Goal: Information Seeking & Learning: Understand process/instructions

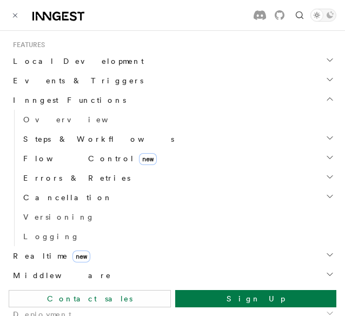
scroll to position [299, 0]
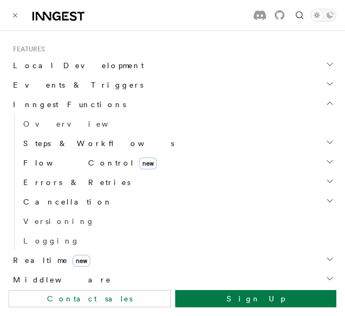
click at [102, 146] on h2 "Steps & Workflows" at bounding box center [178, 143] width 318 height 19
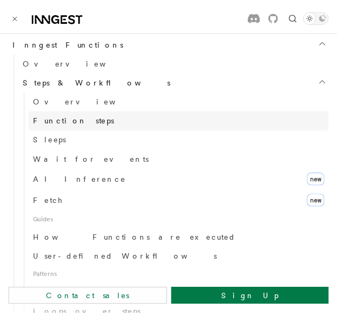
scroll to position [369, 0]
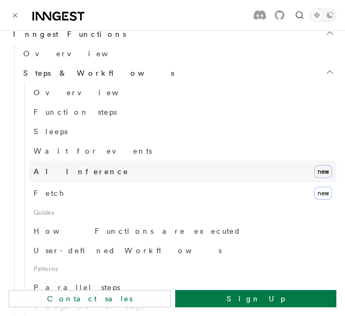
click at [97, 168] on link "AI Inference new" at bounding box center [182, 172] width 307 height 22
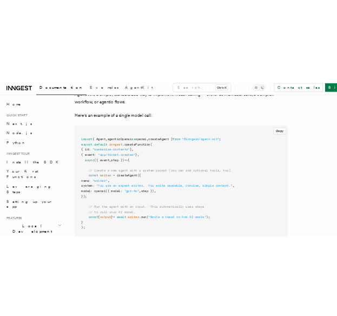
scroll to position [3233, 0]
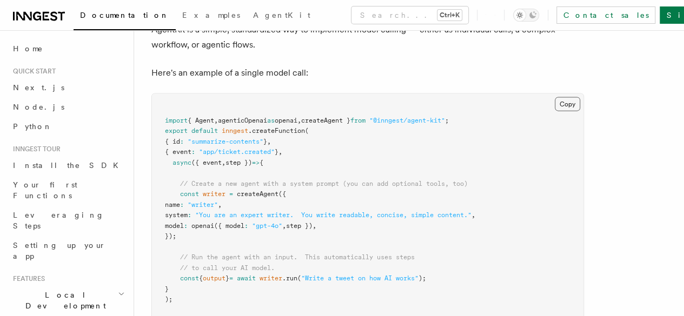
click at [345, 111] on button "Copy Copied" at bounding box center [567, 104] width 25 height 14
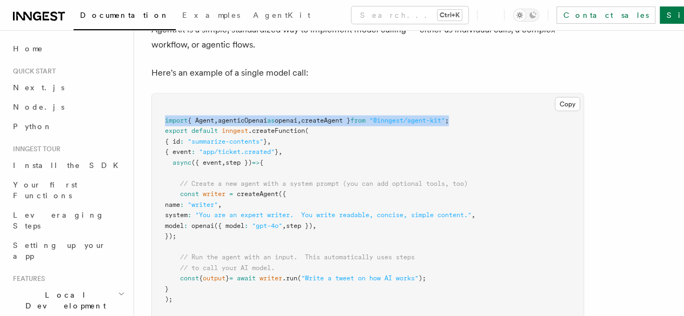
drag, startPoint x: 484, startPoint y: 167, endPoint x: 157, endPoint y: 171, distance: 326.2
click at [157, 171] on pre "import { Agent , agenticOpenai as openai , createAgent } from "@inngest/agent-k…" at bounding box center [368, 210] width 432 height 233
copy span "import { Agent , agenticOpenai as openai , createAgent } from "@inngest/agent-k…"
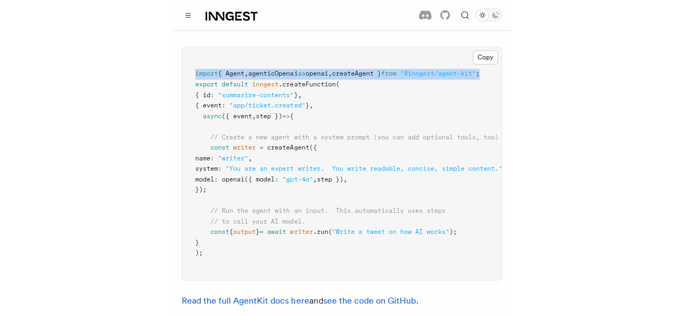
scroll to position [3405, 0]
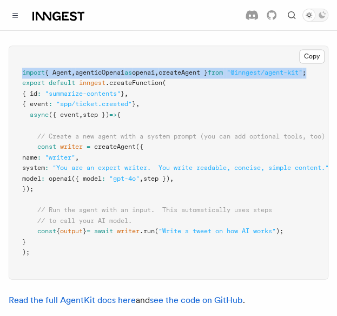
drag, startPoint x: 37, startPoint y: 136, endPoint x: 72, endPoint y: 179, distance: 55.3
click at [72, 179] on pre "import { Agent , agenticOpenai as openai , createAgent } from "@inngest/agent-k…" at bounding box center [168, 162] width 319 height 233
copy code "const writer = createAgent ({ name : "writer" , system : "You are an expert wri…"
